Goal: Use online tool/utility: Utilize a website feature to perform a specific function

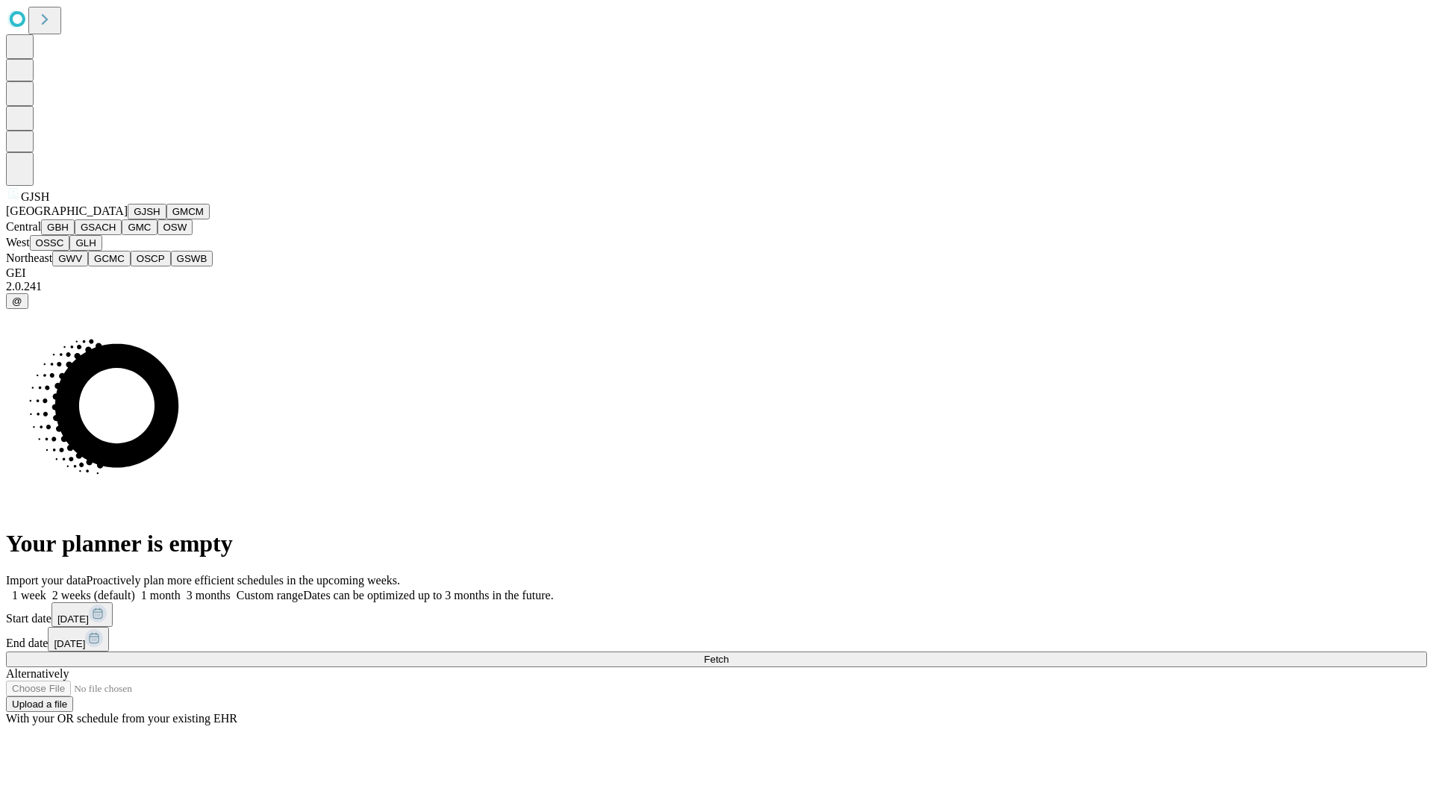
click at [128, 219] on button "GJSH" at bounding box center [147, 212] width 39 height 16
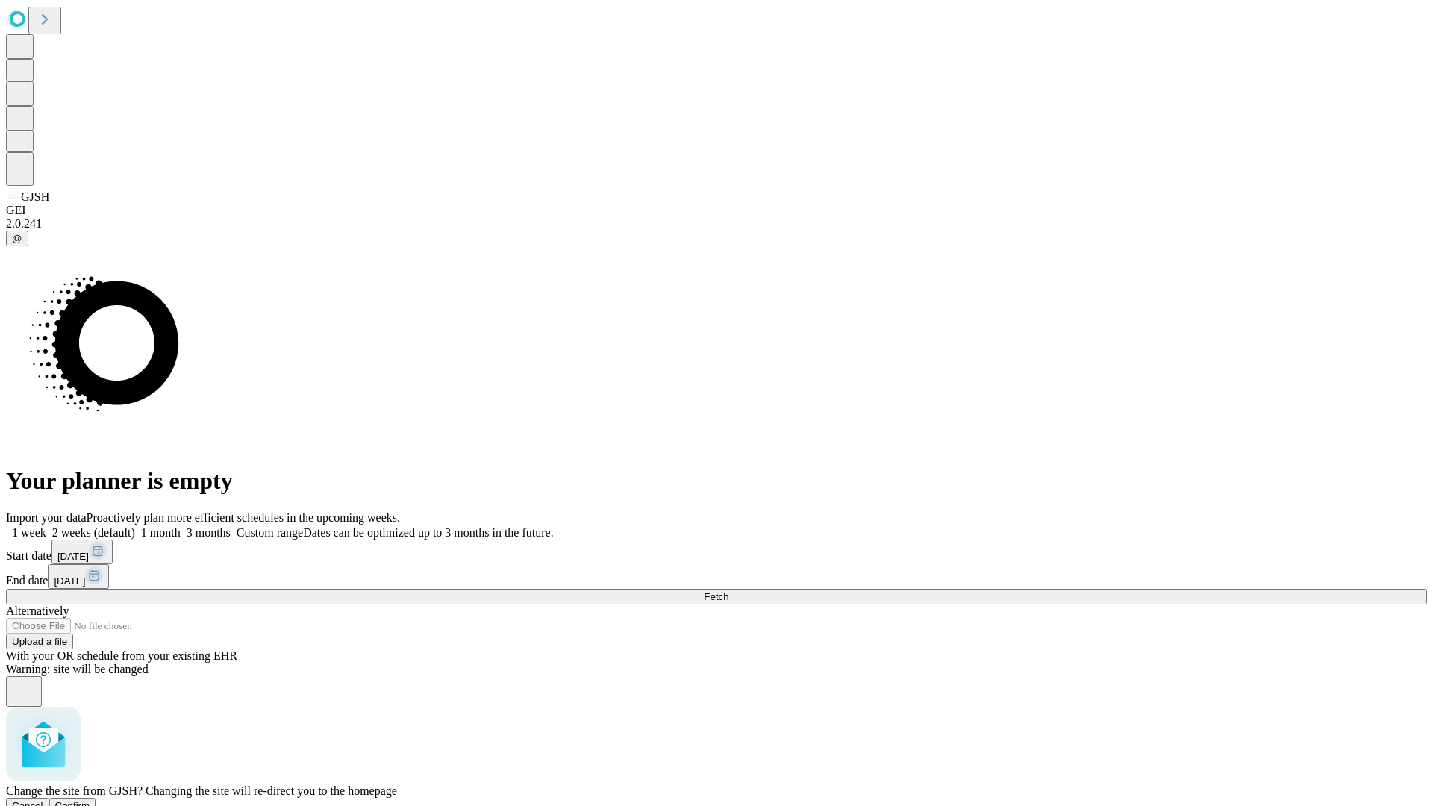
click at [90, 800] on span "Confirm" at bounding box center [72, 805] width 35 height 11
click at [181, 526] on label "1 month" at bounding box center [158, 532] width 46 height 13
click at [728, 591] on span "Fetch" at bounding box center [716, 596] width 25 height 11
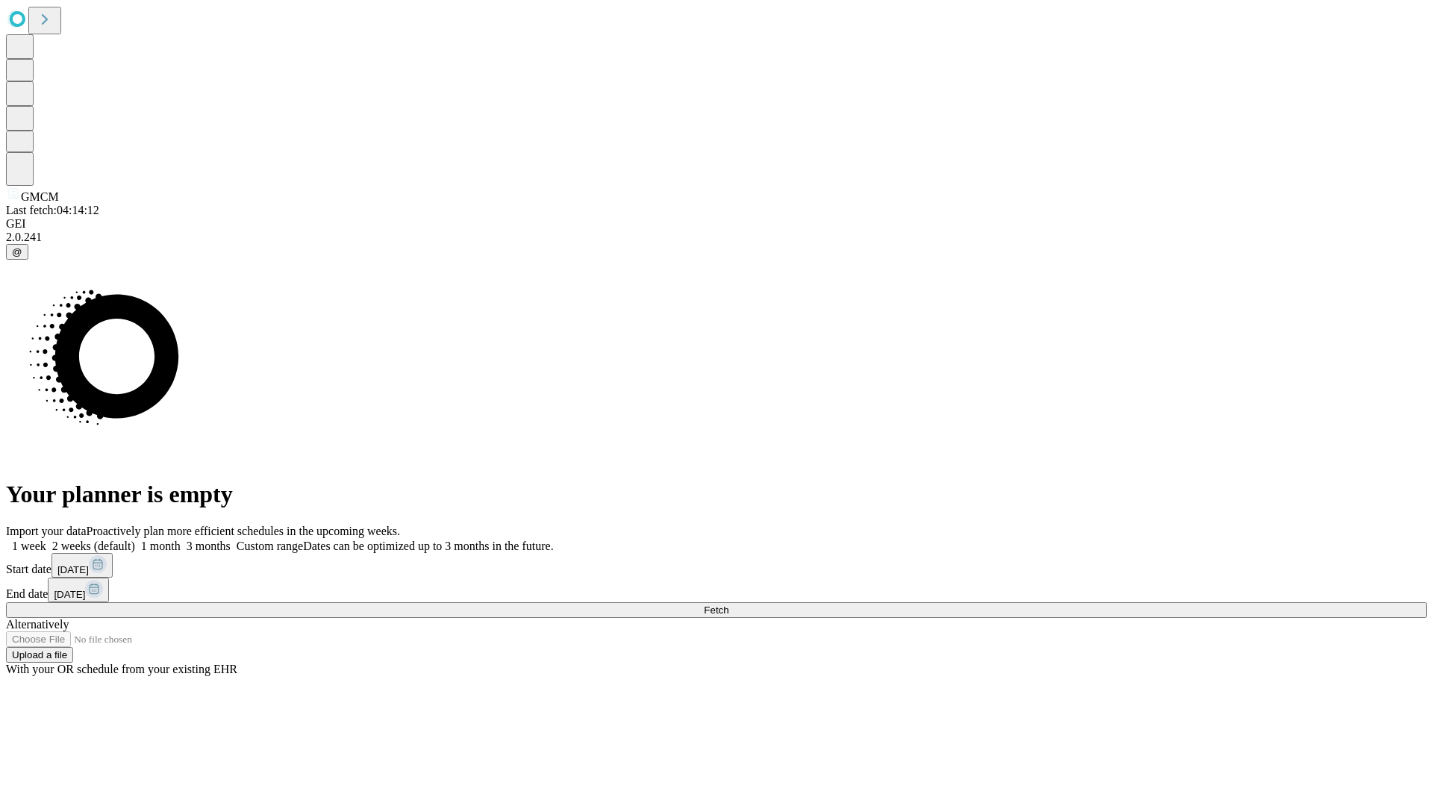
click at [181, 540] on label "1 month" at bounding box center [158, 546] width 46 height 13
click at [728, 605] on span "Fetch" at bounding box center [716, 610] width 25 height 11
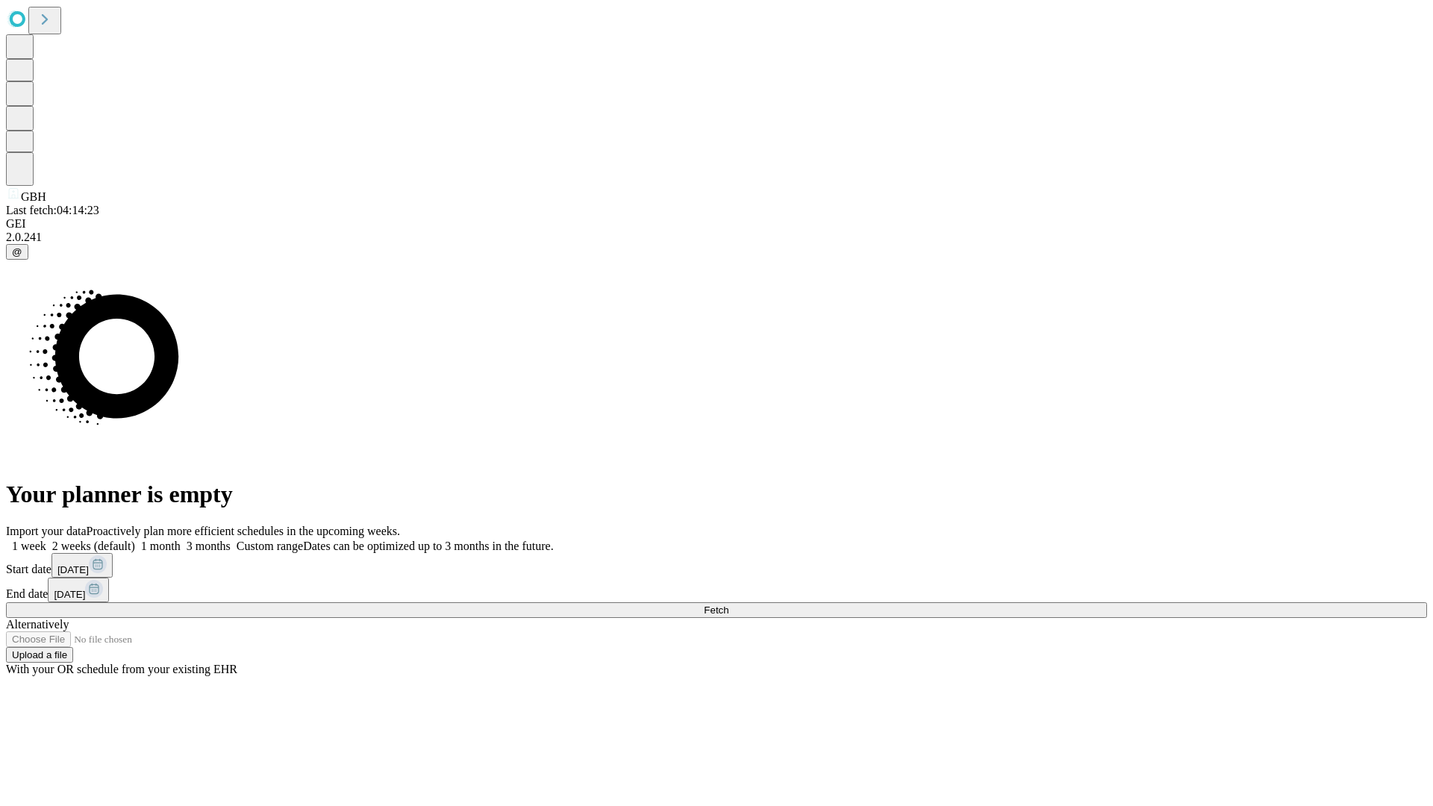
click at [181, 540] on label "1 month" at bounding box center [158, 546] width 46 height 13
click at [728, 605] on span "Fetch" at bounding box center [716, 610] width 25 height 11
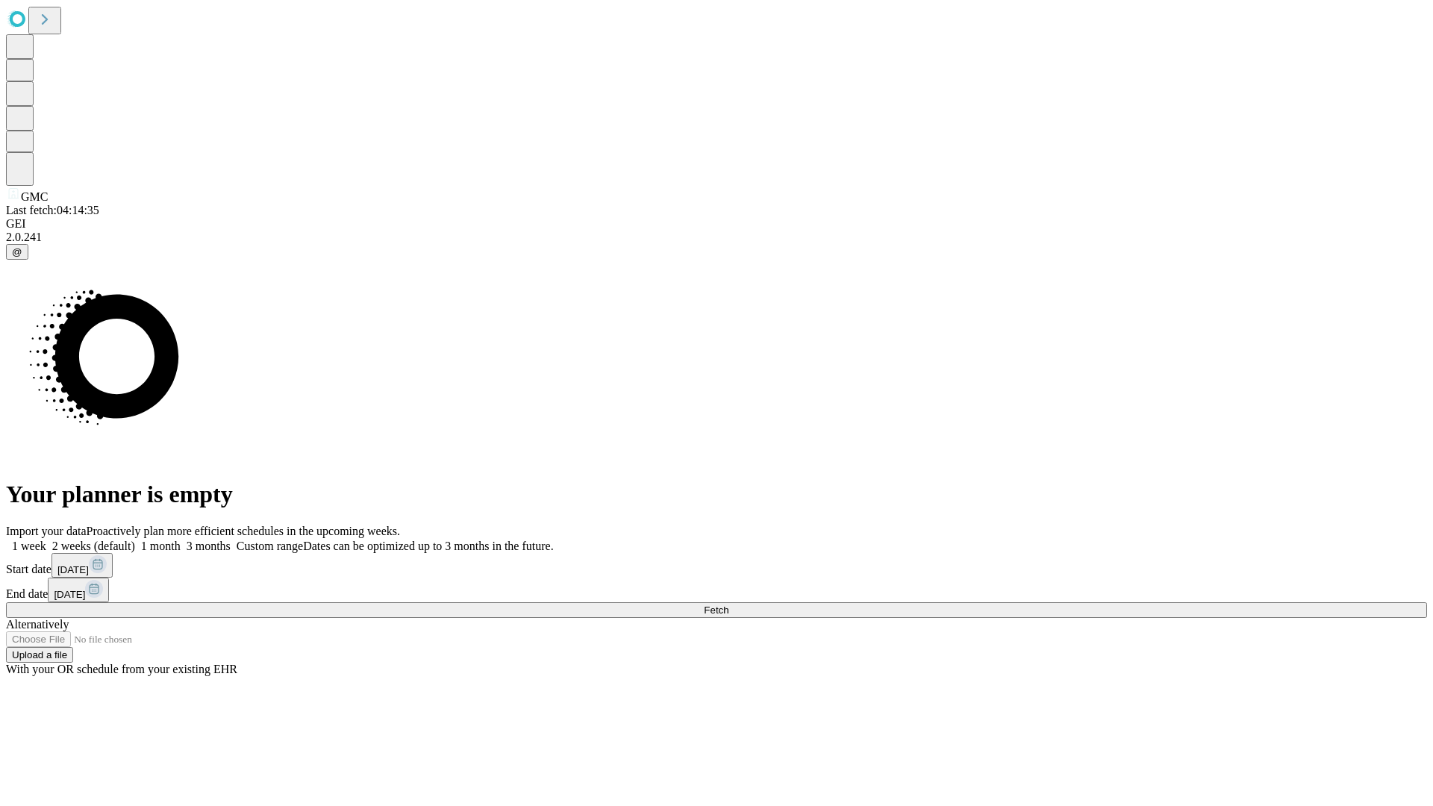
click at [181, 540] on label "1 month" at bounding box center [158, 546] width 46 height 13
click at [728, 605] on span "Fetch" at bounding box center [716, 610] width 25 height 11
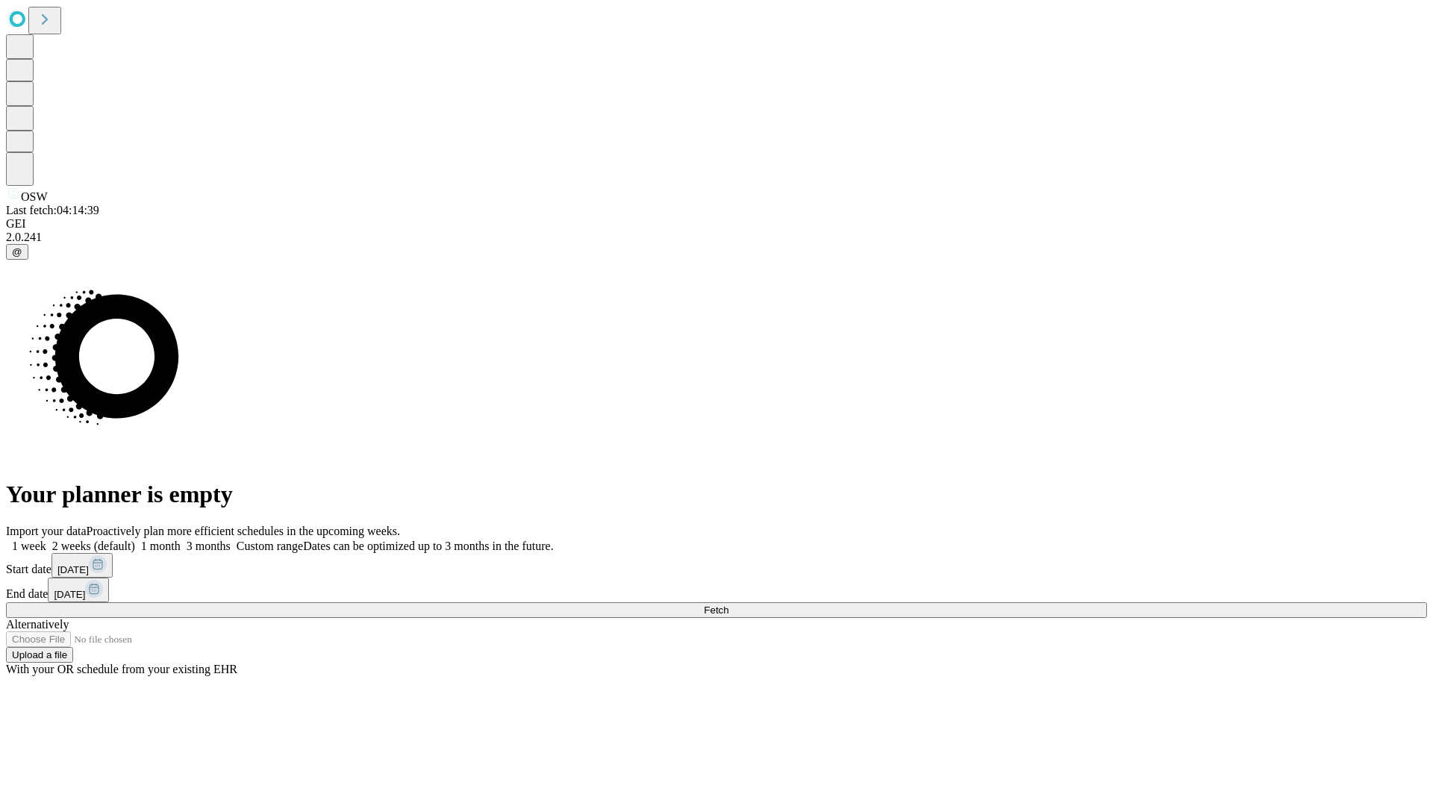
click at [728, 605] on span "Fetch" at bounding box center [716, 610] width 25 height 11
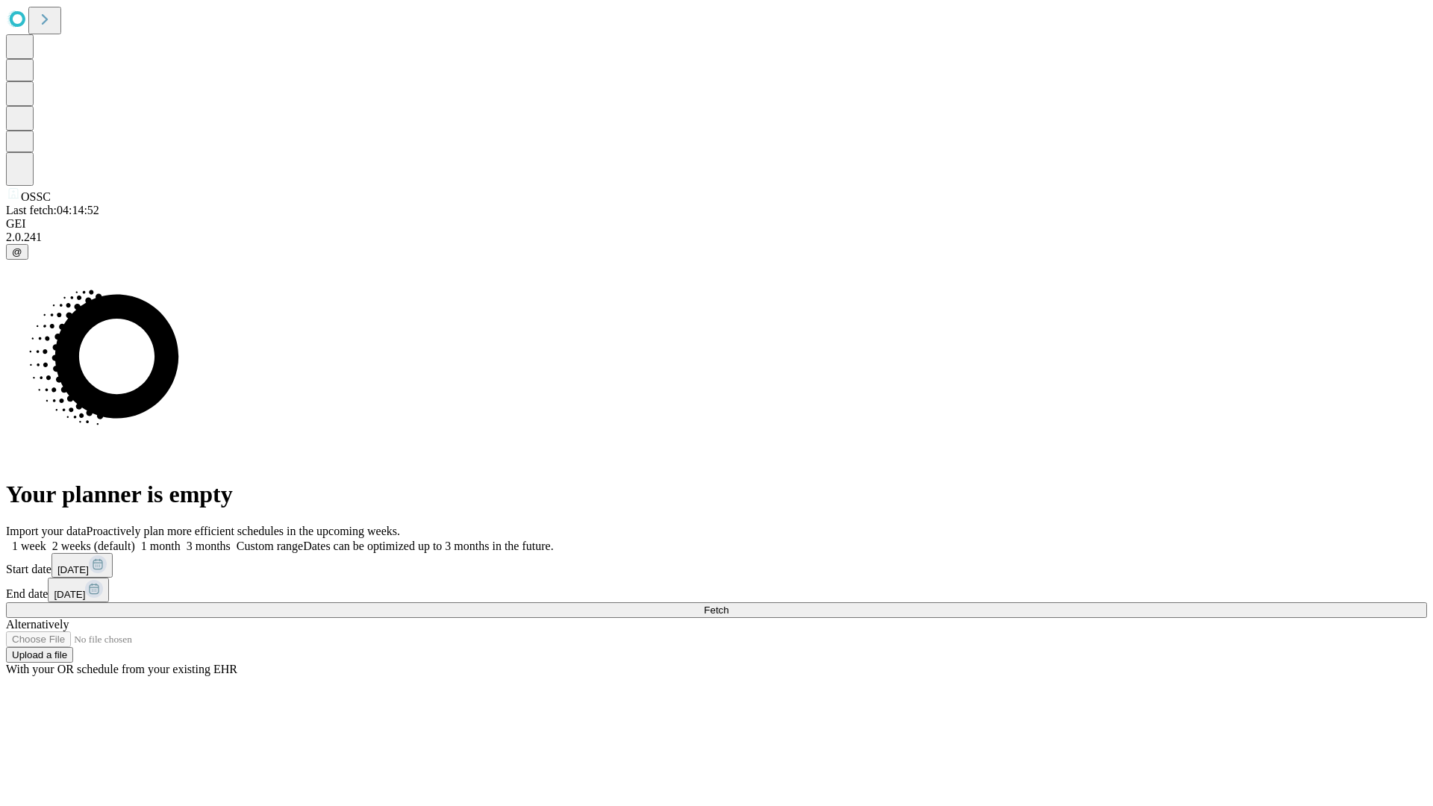
click at [728, 605] on span "Fetch" at bounding box center [716, 610] width 25 height 11
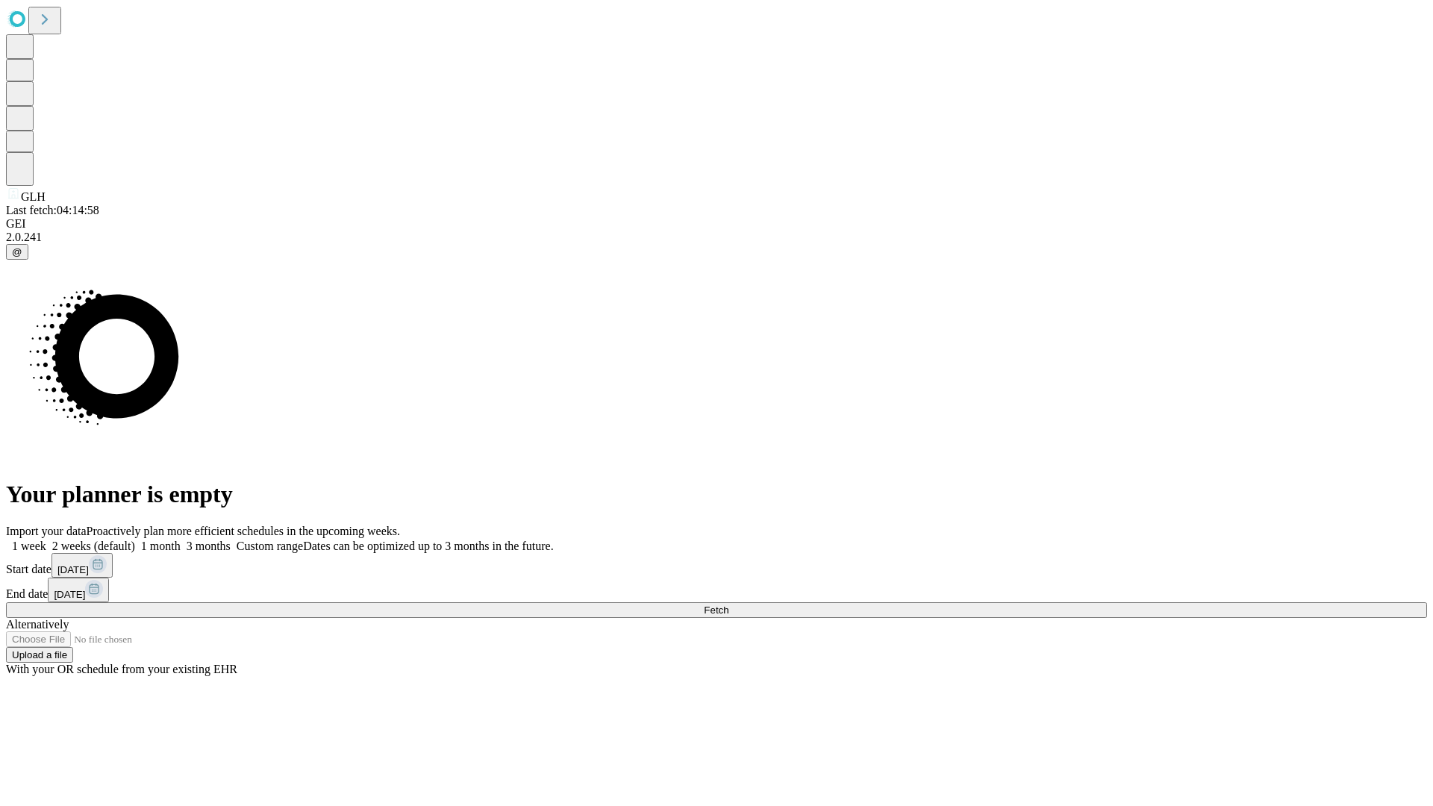
click at [181, 540] on label "1 month" at bounding box center [158, 546] width 46 height 13
click at [728, 605] on span "Fetch" at bounding box center [716, 610] width 25 height 11
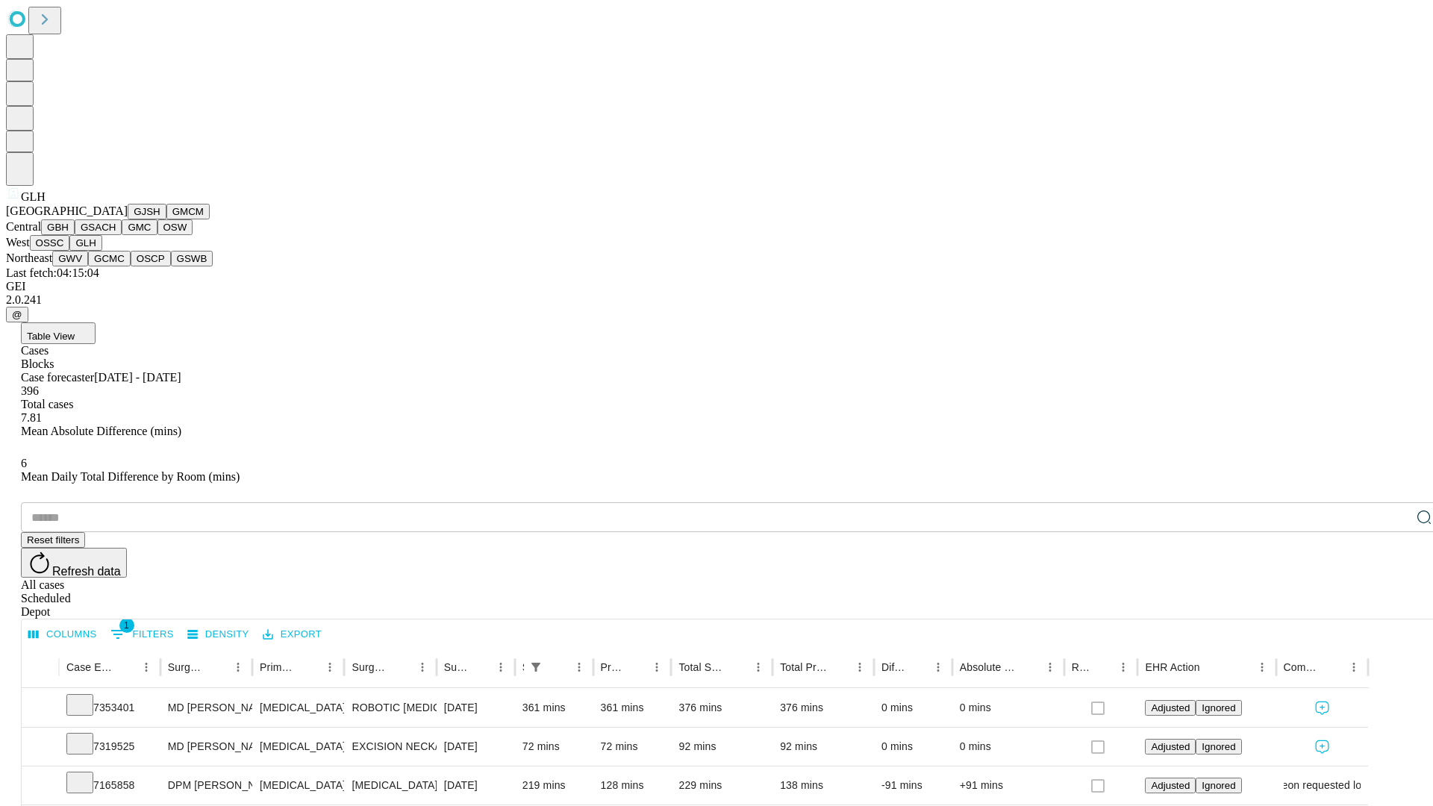
click at [88, 266] on button "GWV" at bounding box center [70, 259] width 36 height 16
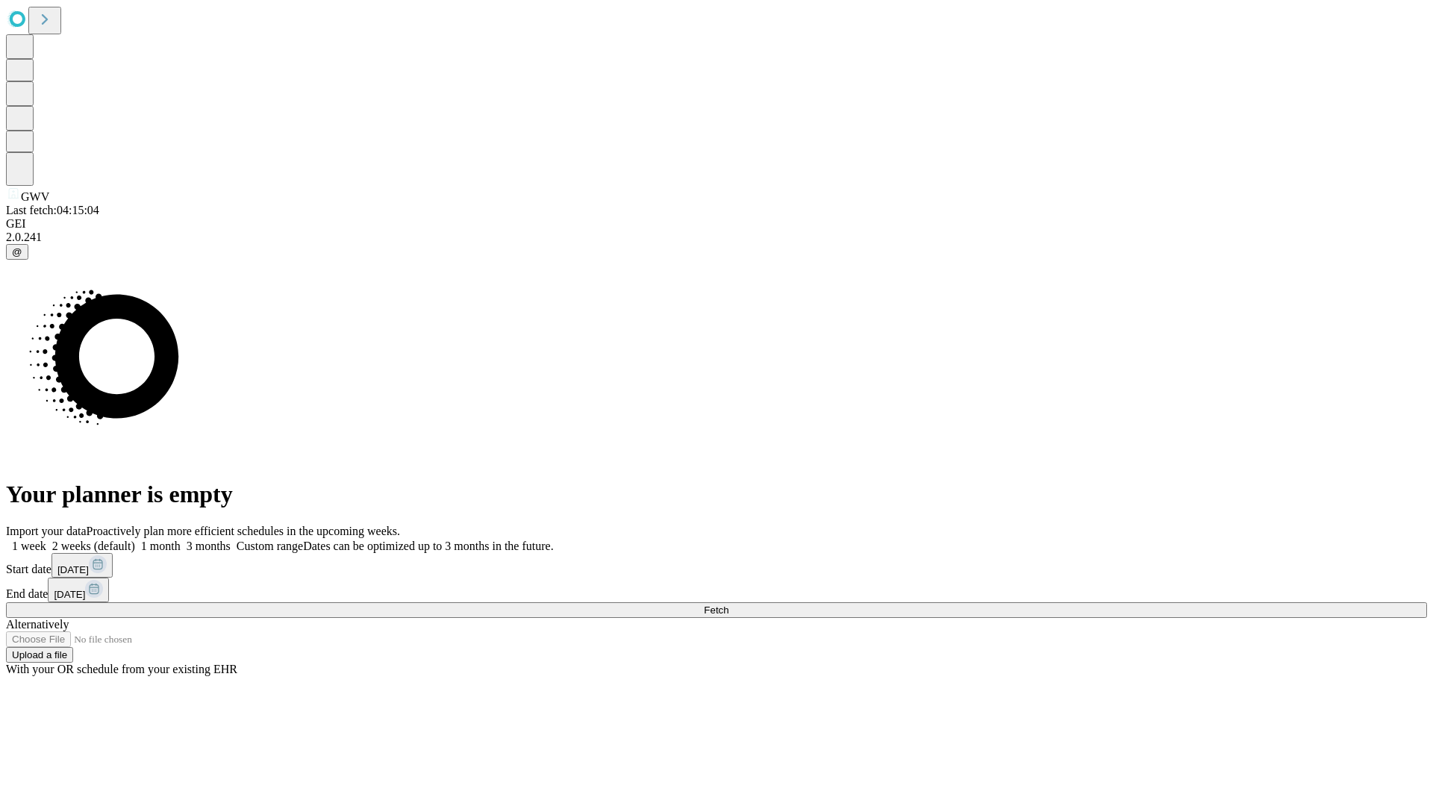
click at [181, 540] on label "1 month" at bounding box center [158, 546] width 46 height 13
click at [728, 605] on span "Fetch" at bounding box center [716, 610] width 25 height 11
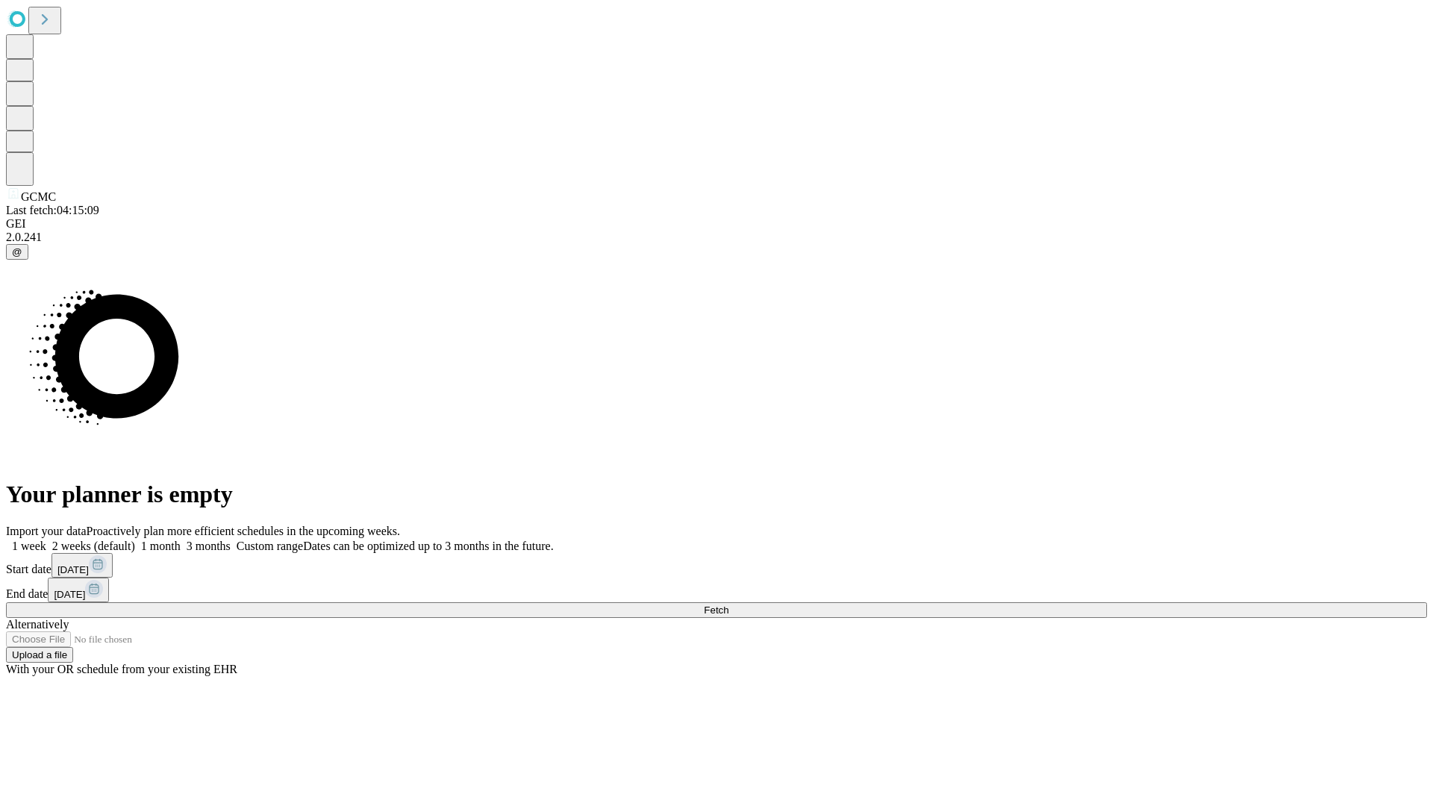
click at [181, 540] on label "1 month" at bounding box center [158, 546] width 46 height 13
click at [728, 605] on span "Fetch" at bounding box center [716, 610] width 25 height 11
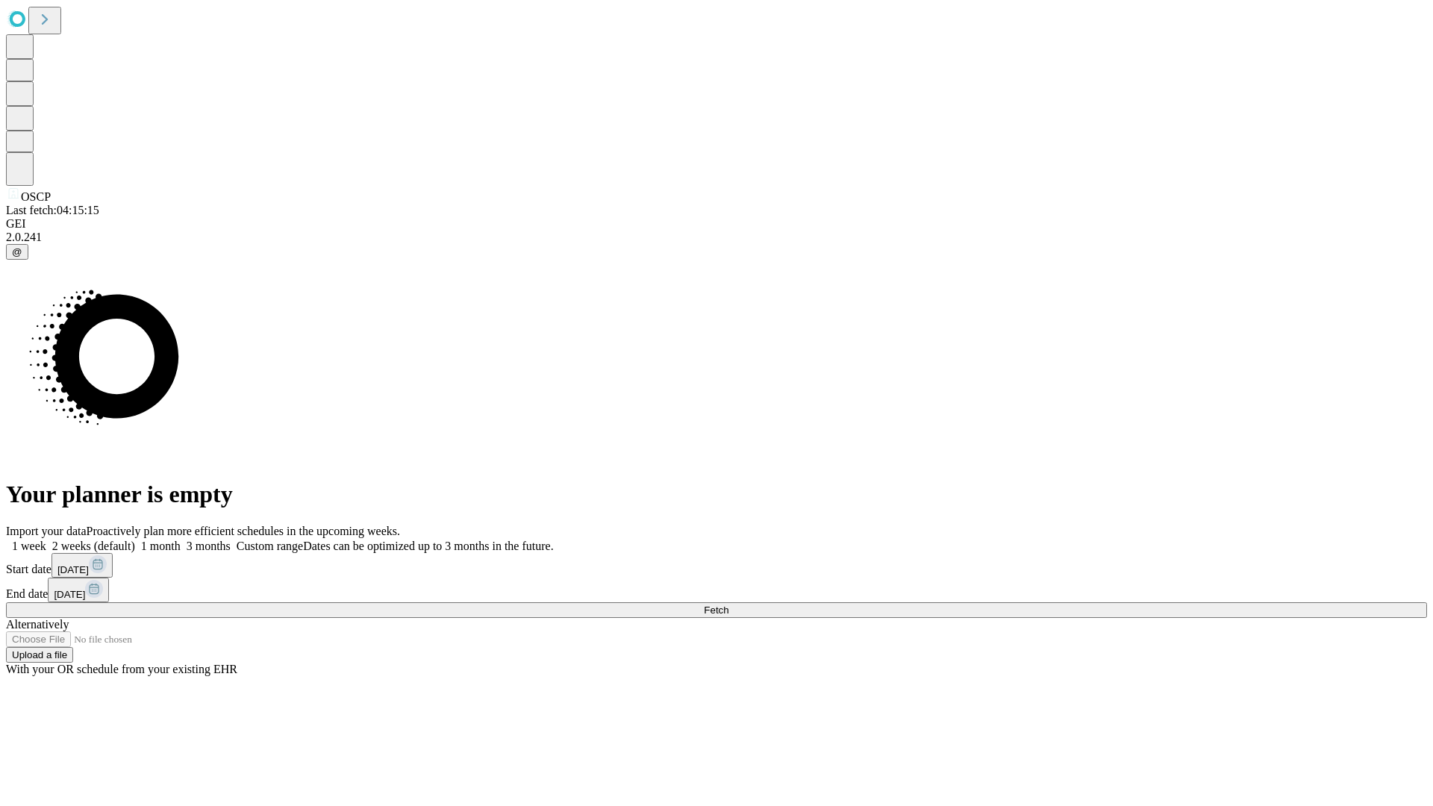
click at [181, 540] on label "1 month" at bounding box center [158, 546] width 46 height 13
click at [728, 605] on span "Fetch" at bounding box center [716, 610] width 25 height 11
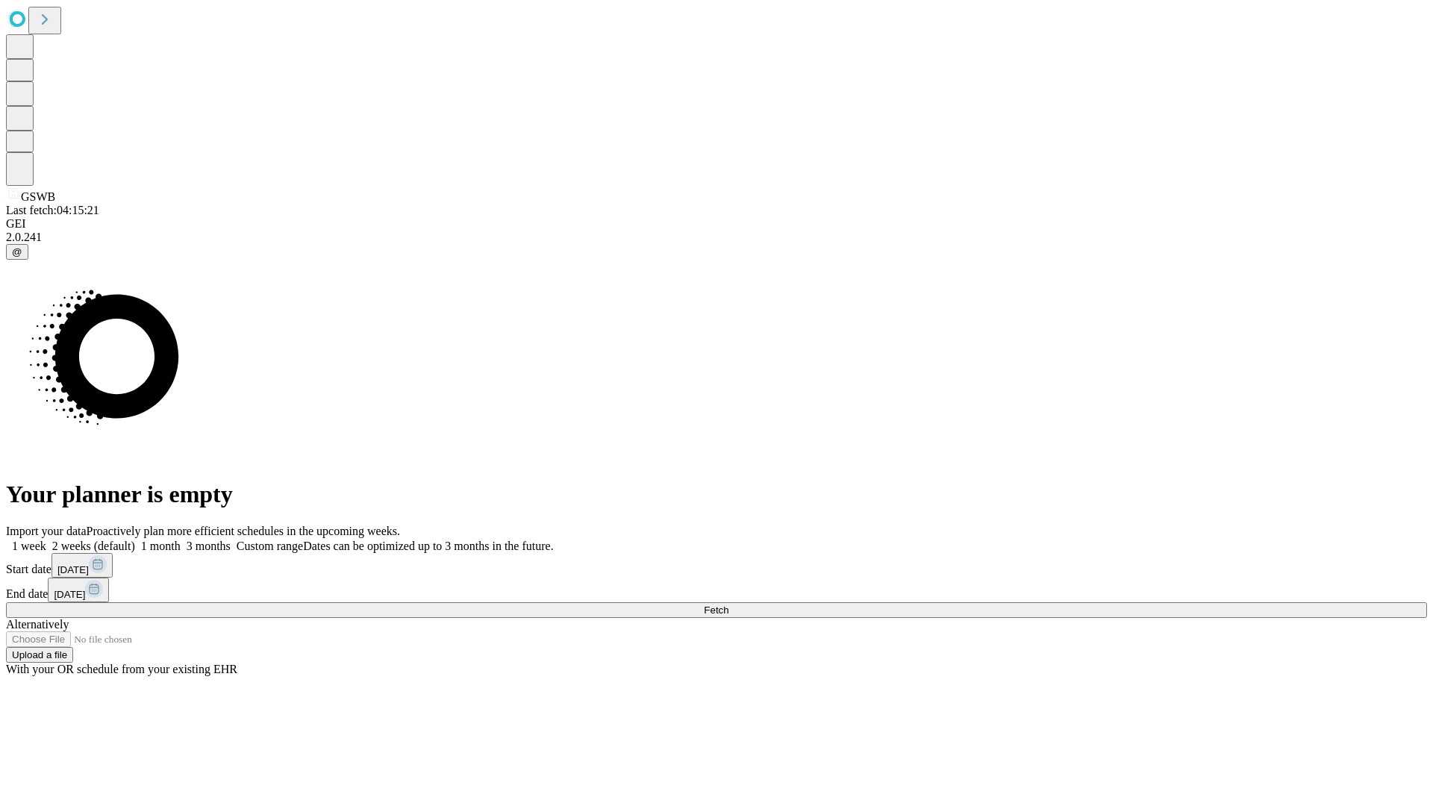
click at [181, 540] on label "1 month" at bounding box center [158, 546] width 46 height 13
click at [728, 605] on span "Fetch" at bounding box center [716, 610] width 25 height 11
